Goal: Task Accomplishment & Management: Manage account settings

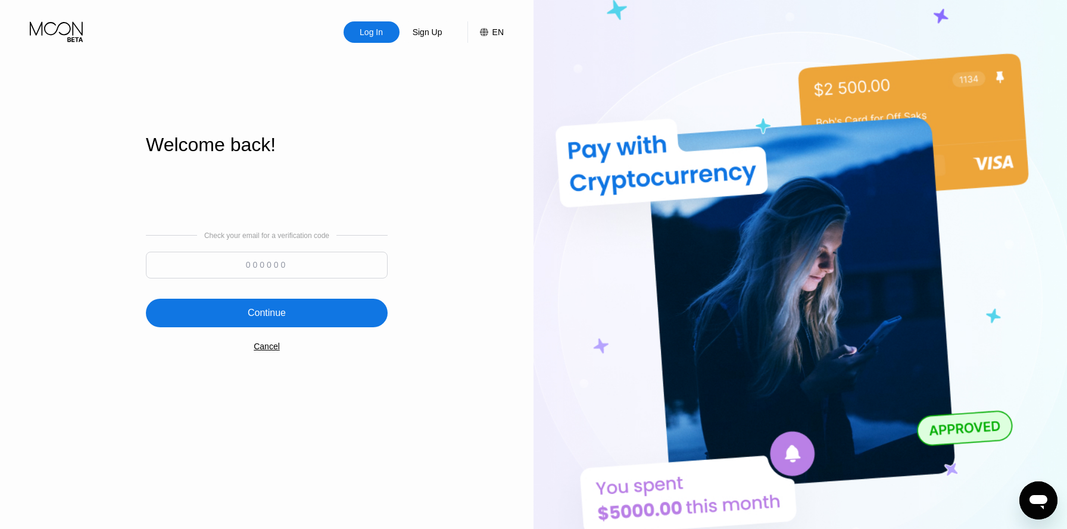
click at [273, 258] on input at bounding box center [267, 265] width 242 height 27
paste input "268332"
type input "268332"
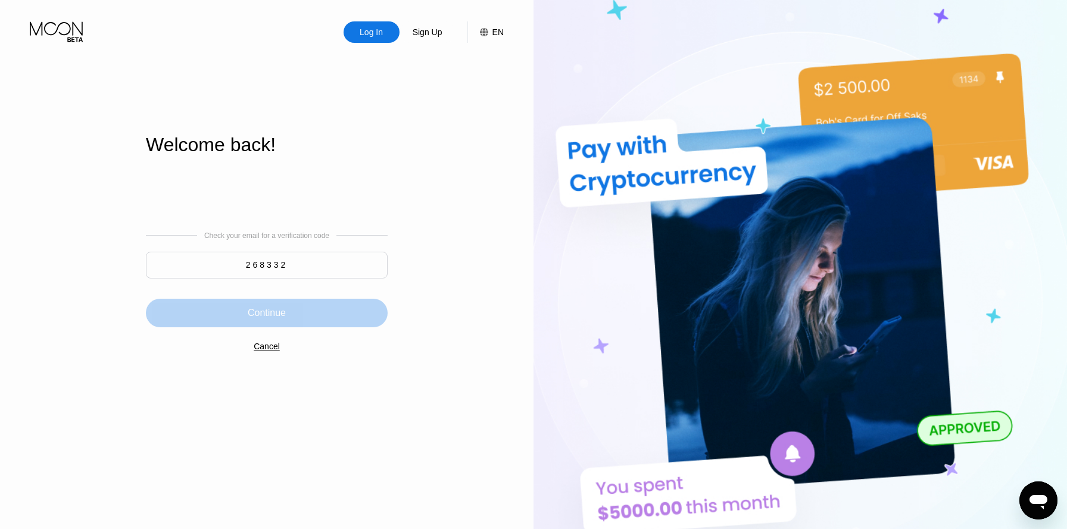
click at [333, 306] on div "Continue" at bounding box center [267, 313] width 242 height 29
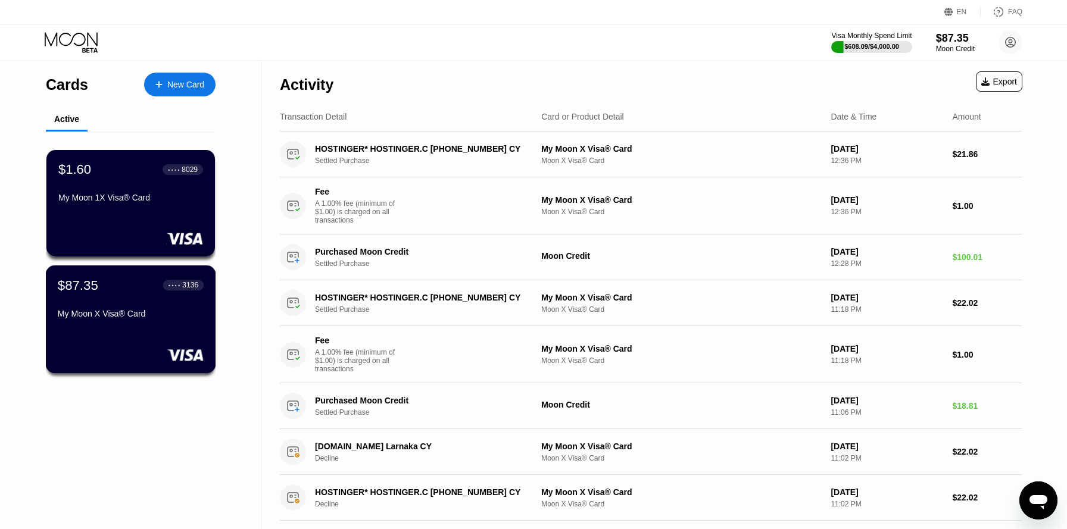
click at [80, 331] on div "$87.35 ● ● ● ● 3136 My Moon X Visa® Card" at bounding box center [131, 320] width 170 height 108
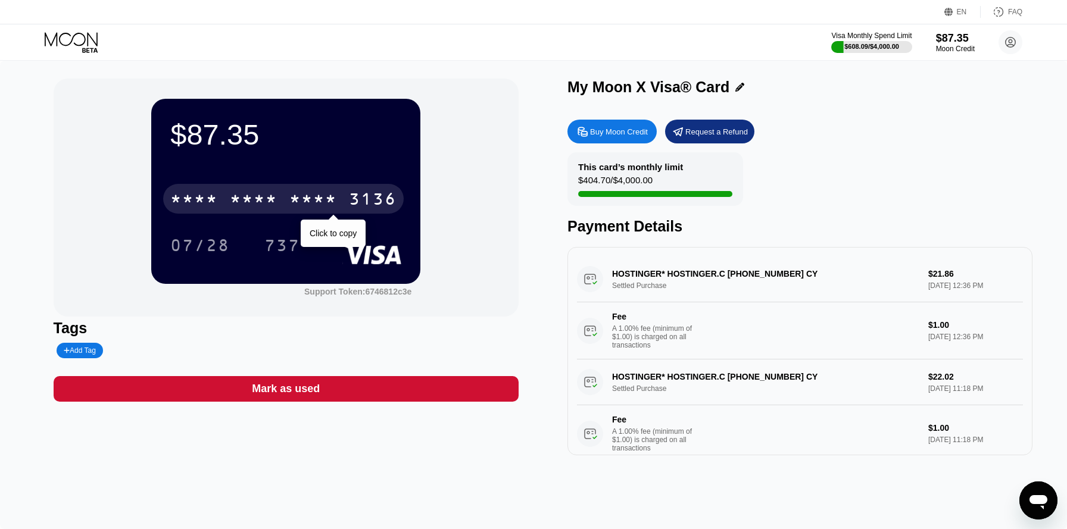
click at [319, 191] on div "* * * *" at bounding box center [313, 200] width 48 height 19
